Goal: Task Accomplishment & Management: Use online tool/utility

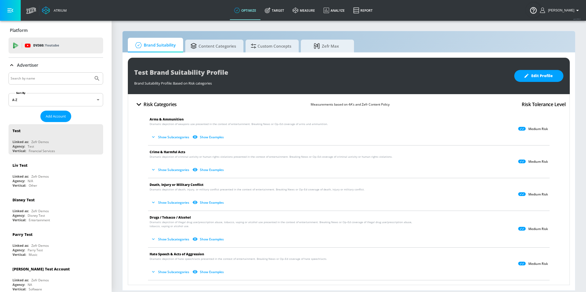
click at [43, 76] on input "Search by name" at bounding box center [51, 78] width 81 height 7
type input "MGA"
click at [91, 73] on button "Submit Search" at bounding box center [97, 79] width 12 height 12
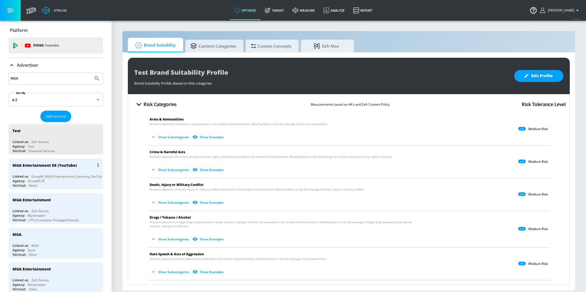
click at [60, 179] on div "Agency: GroupM DE" at bounding box center [56, 181] width 89 height 5
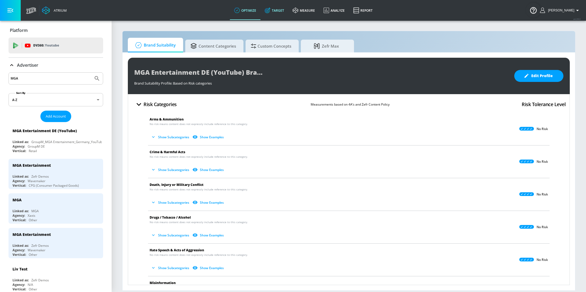
click at [284, 9] on link "Target" at bounding box center [274, 10] width 28 height 19
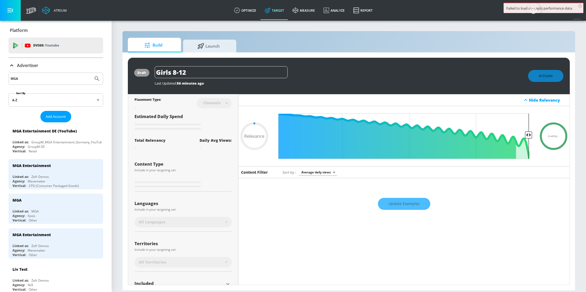
scroll to position [46, 0]
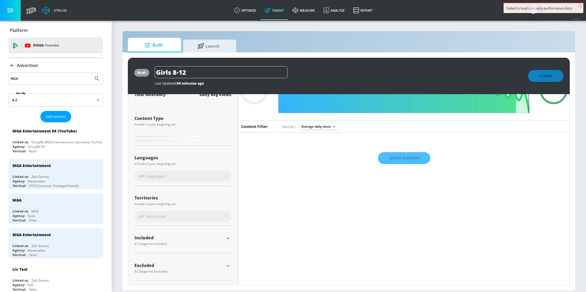
click at [410, 160] on div "Update Examples" at bounding box center [403, 158] width 331 height 19
type input "0.71"
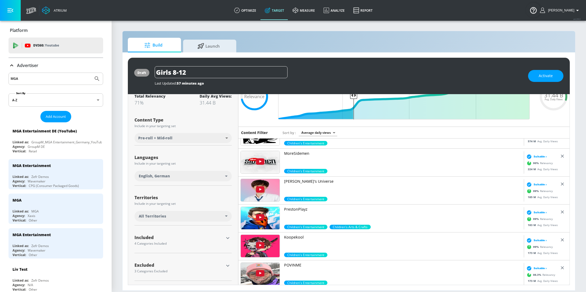
scroll to position [0, 0]
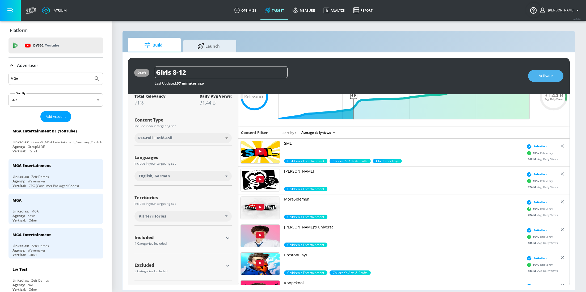
click at [542, 77] on span "Activate" at bounding box center [546, 76] width 14 height 7
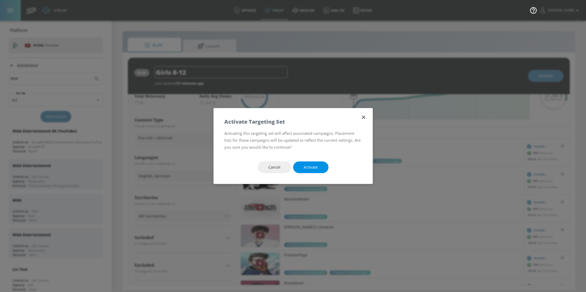
click at [316, 166] on span "Activate" at bounding box center [311, 167] width 14 height 7
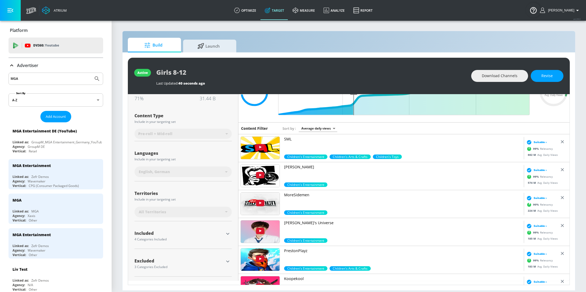
scroll to position [40, 0]
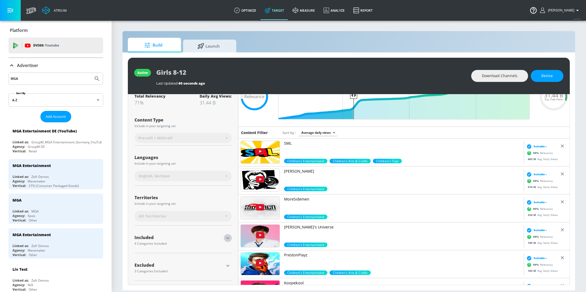
click at [225, 239] on icon "button" at bounding box center [228, 238] width 6 height 6
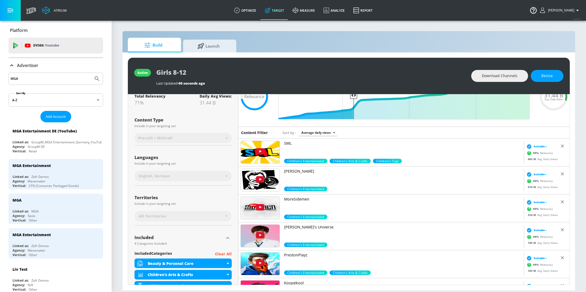
scroll to position [98, 0]
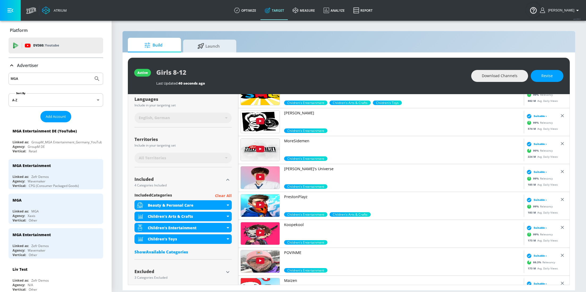
click at [229, 180] on icon "button" at bounding box center [228, 179] width 6 height 6
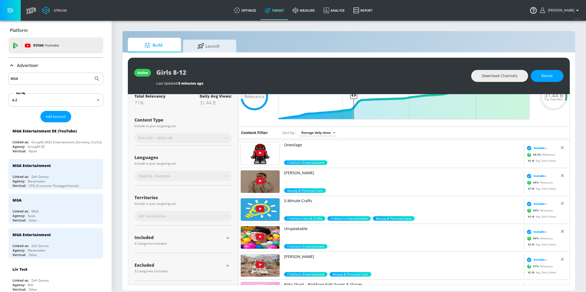
scroll to position [2091, 0]
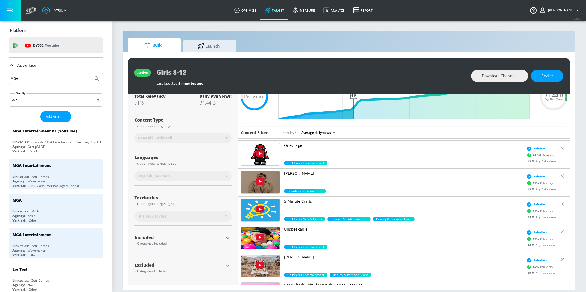
click at [273, 187] on img at bounding box center [260, 182] width 39 height 22
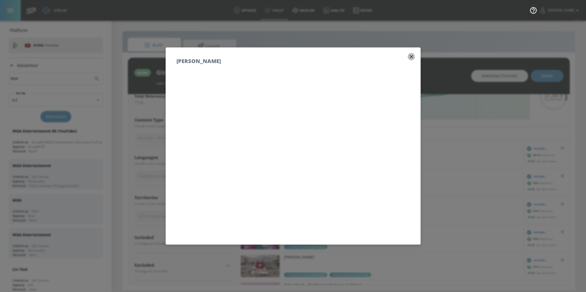
click at [411, 59] on icon "button" at bounding box center [412, 57] width 6 height 6
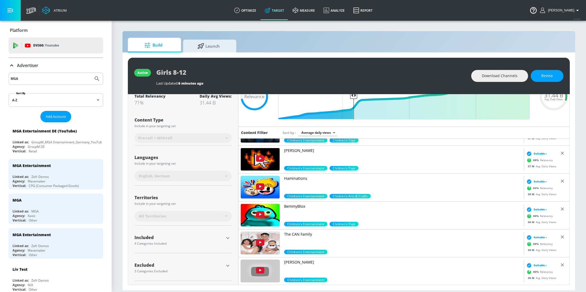
scroll to position [2645, 0]
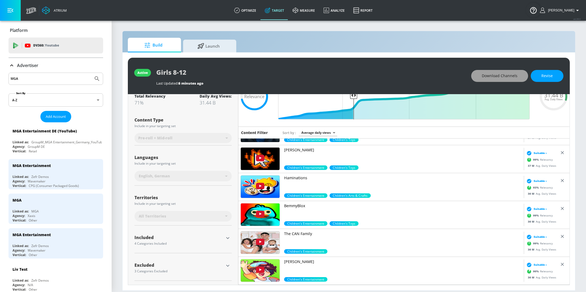
click at [508, 74] on span "Download Channels" at bounding box center [500, 76] width 36 height 7
click at [226, 264] on icon "button" at bounding box center [228, 265] width 6 height 6
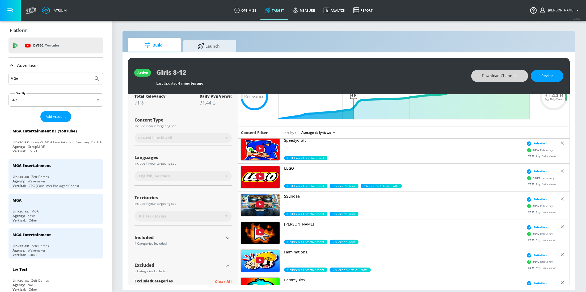
scroll to position [114, 0]
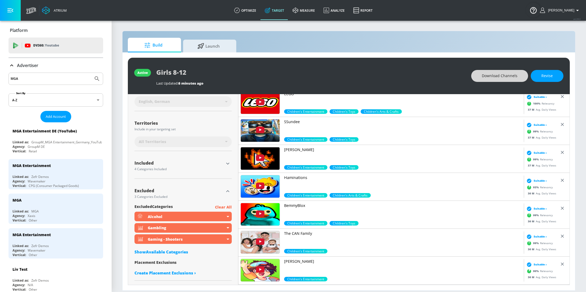
click at [160, 253] on div "Show Available Categories" at bounding box center [182, 251] width 97 height 5
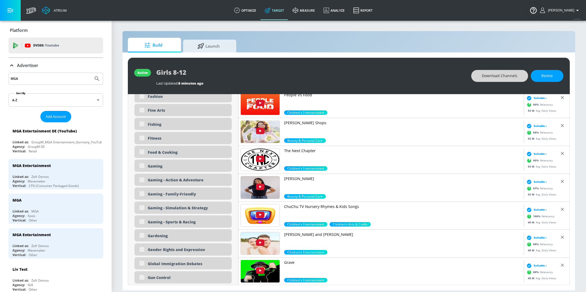
scroll to position [637, 0]
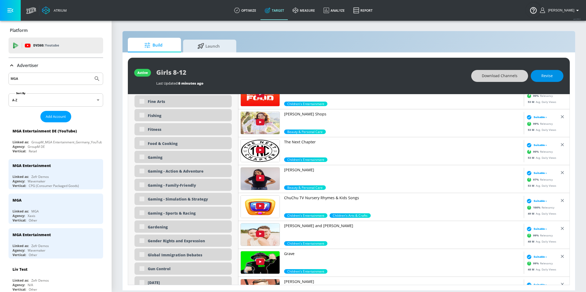
click at [553, 72] on button "Revise" at bounding box center [547, 76] width 33 height 12
click at [142, 213] on input "checkbox" at bounding box center [142, 213] width 10 height 10
checkbox input "true"
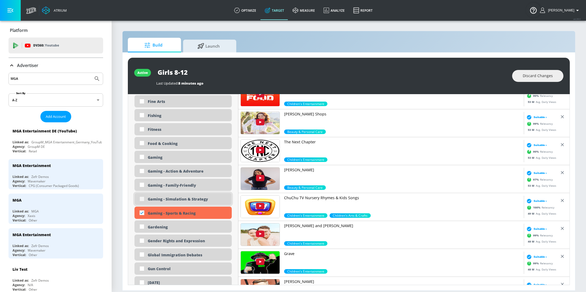
click at [140, 199] on input "checkbox" at bounding box center [142, 199] width 10 height 10
checkbox input "true"
click at [140, 170] on input "checkbox" at bounding box center [142, 171] width 10 height 10
checkbox input "true"
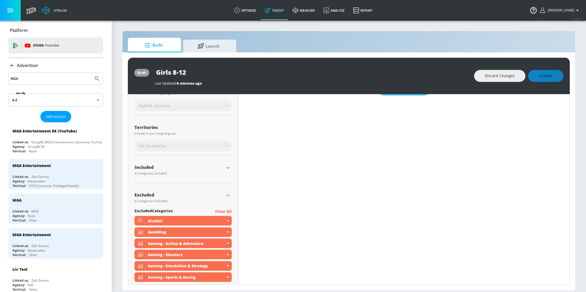
scroll to position [0, 0]
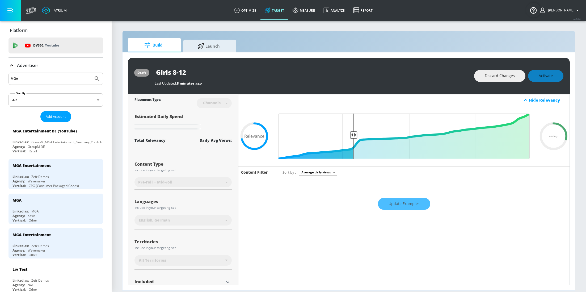
click at [412, 201] on div "Update Examples" at bounding box center [403, 203] width 331 height 19
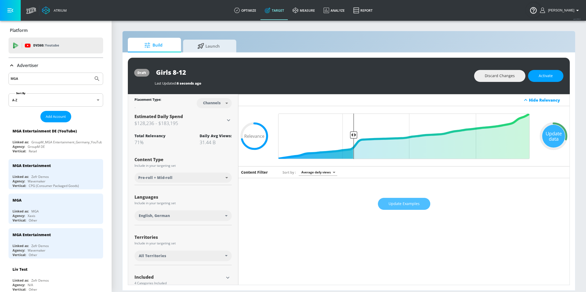
click at [412, 201] on span "Update Examples" at bounding box center [404, 203] width 31 height 7
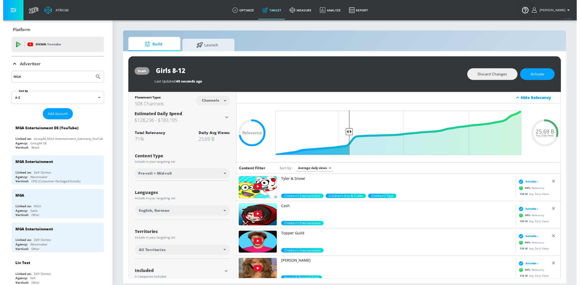
scroll to position [231, 0]
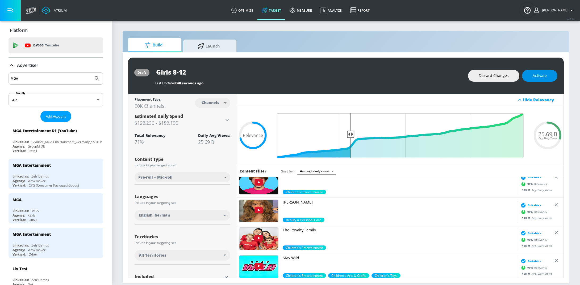
click at [543, 75] on span "Activate" at bounding box center [539, 76] width 14 height 7
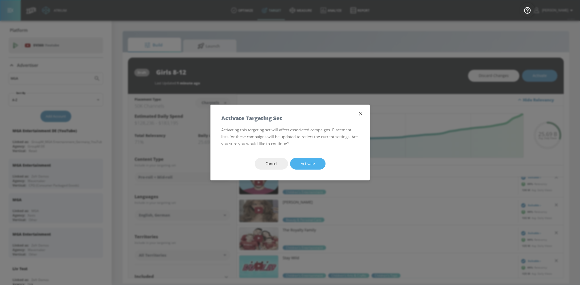
click at [312, 161] on span "Activate" at bounding box center [308, 164] width 14 height 7
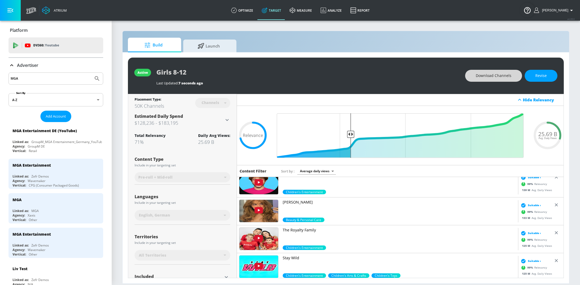
click at [492, 77] on span "Download Channels" at bounding box center [493, 76] width 36 height 7
